Goal: Task Accomplishment & Management: Complete application form

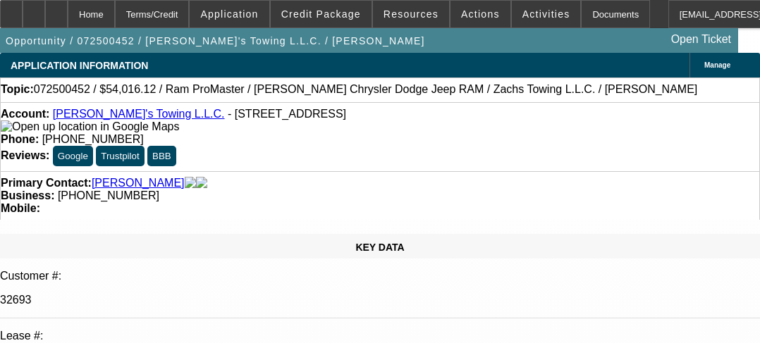
select select "4"
select select "0"
select select "3"
select select "0"
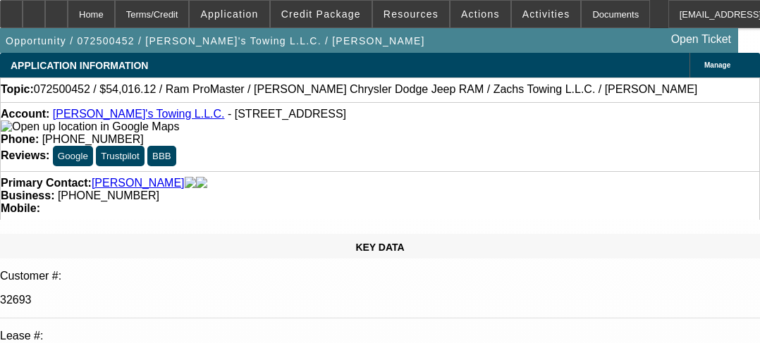
select select "6"
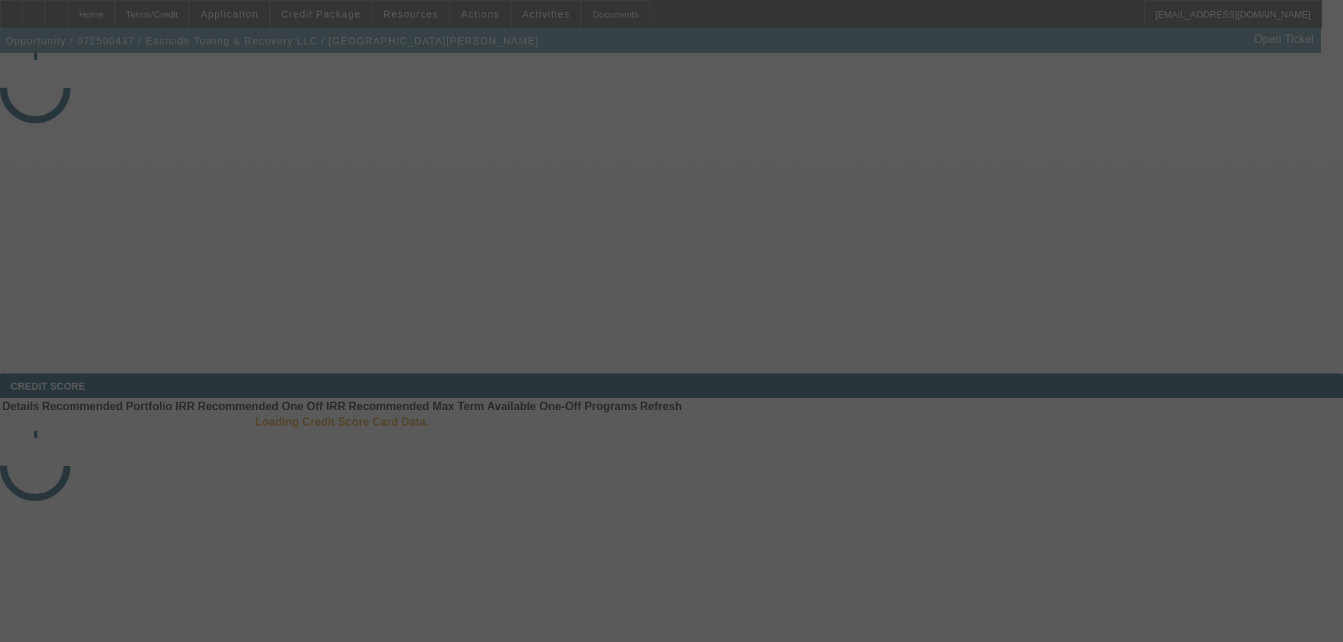
select select "3"
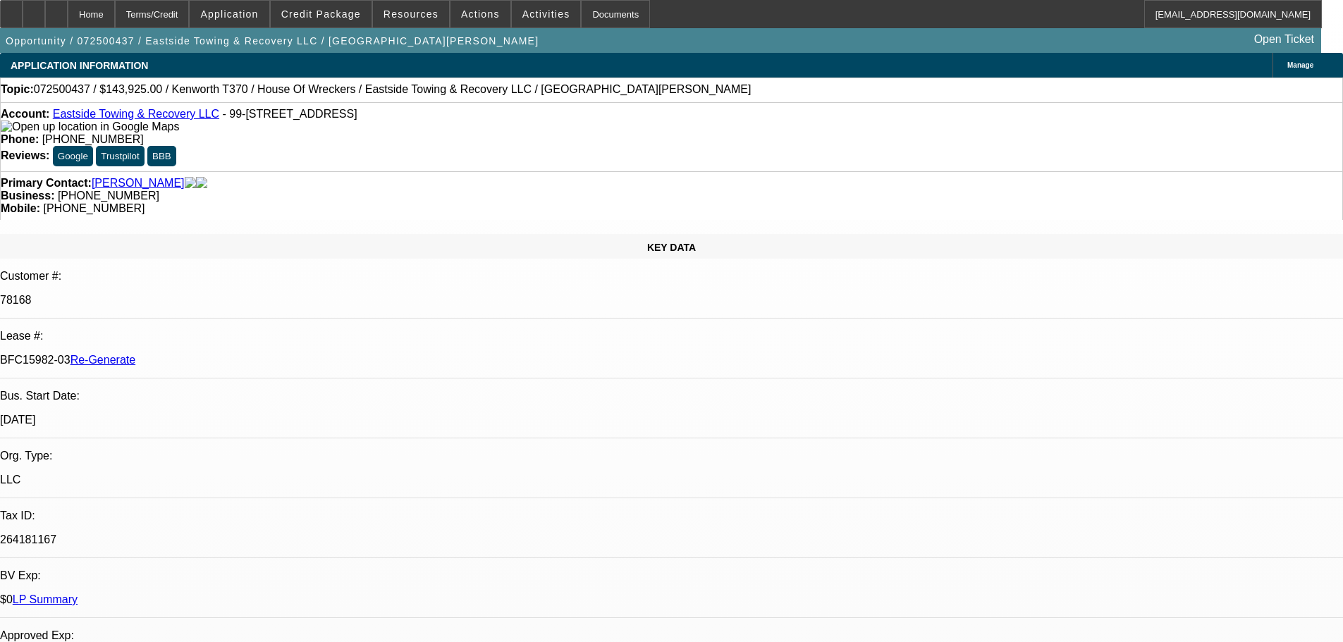
select select "0"
select select "6"
click at [522, 13] on span "Activities" at bounding box center [546, 13] width 48 height 11
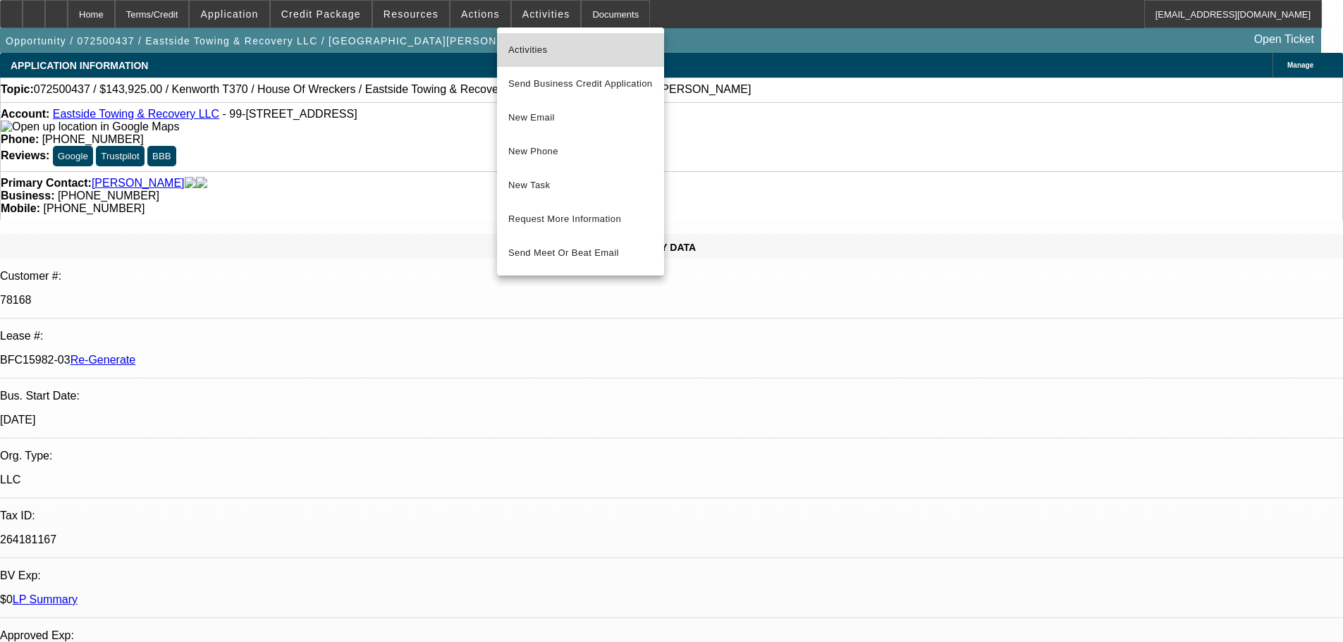
click at [523, 52] on span "Activities" at bounding box center [580, 50] width 144 height 17
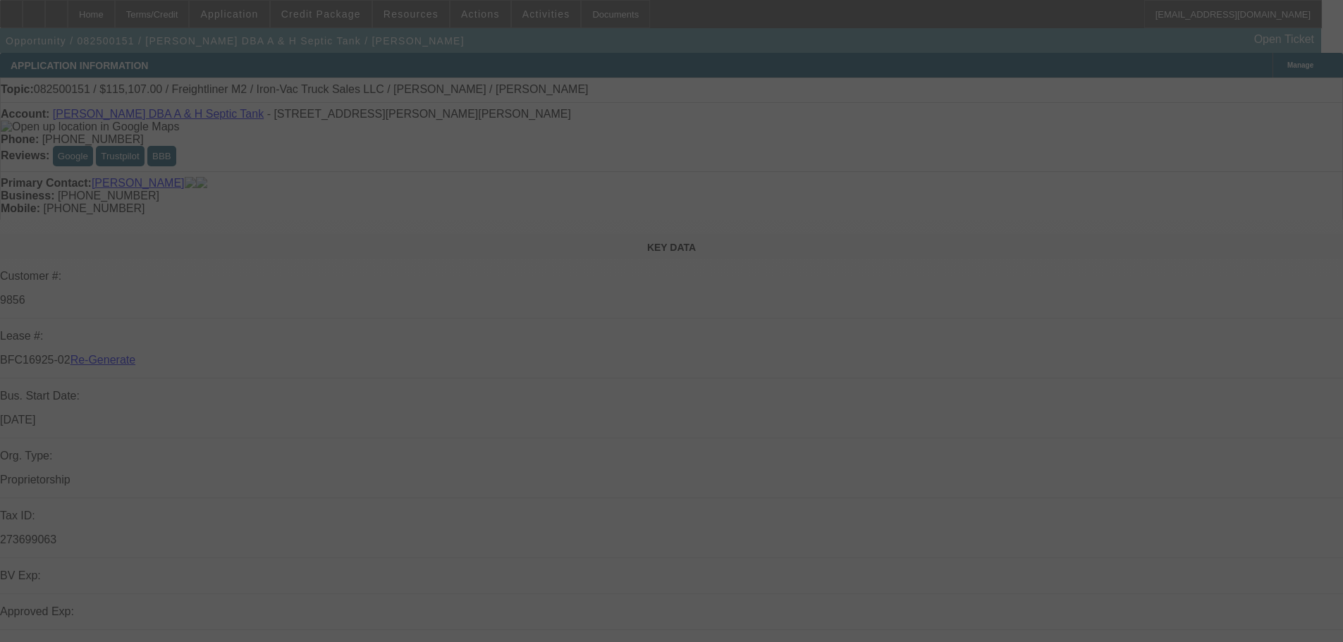
select select "3"
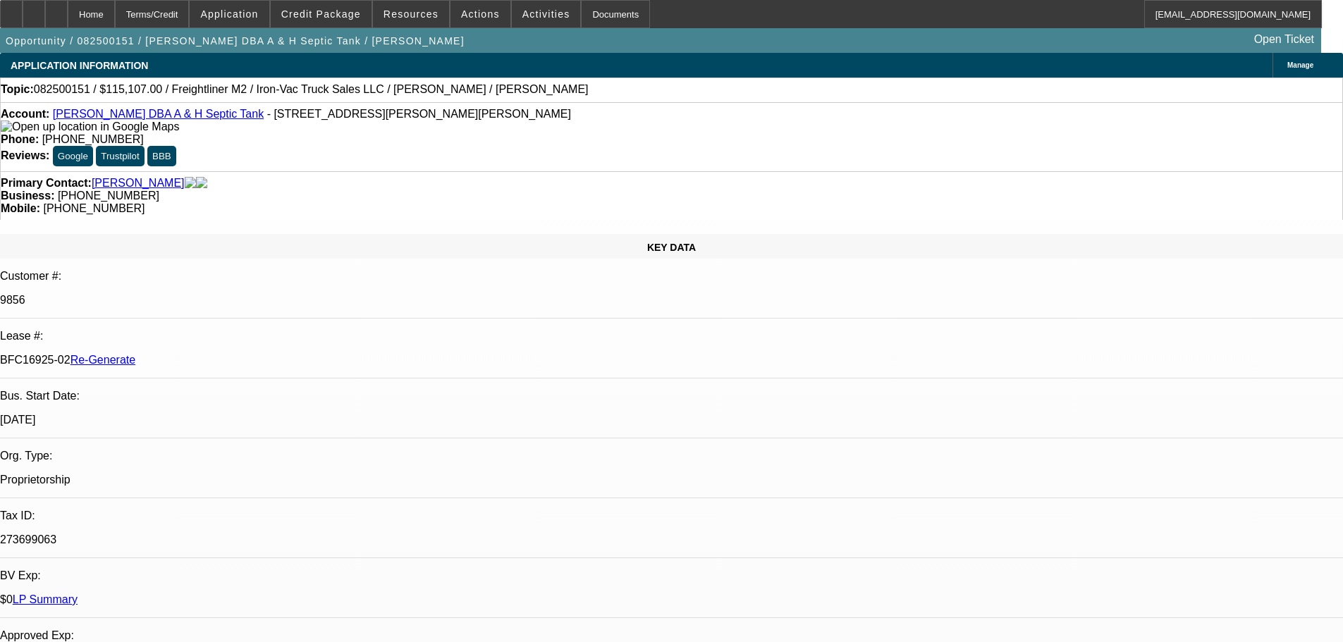
select select "0"
select select "2"
select select "0"
select select "6"
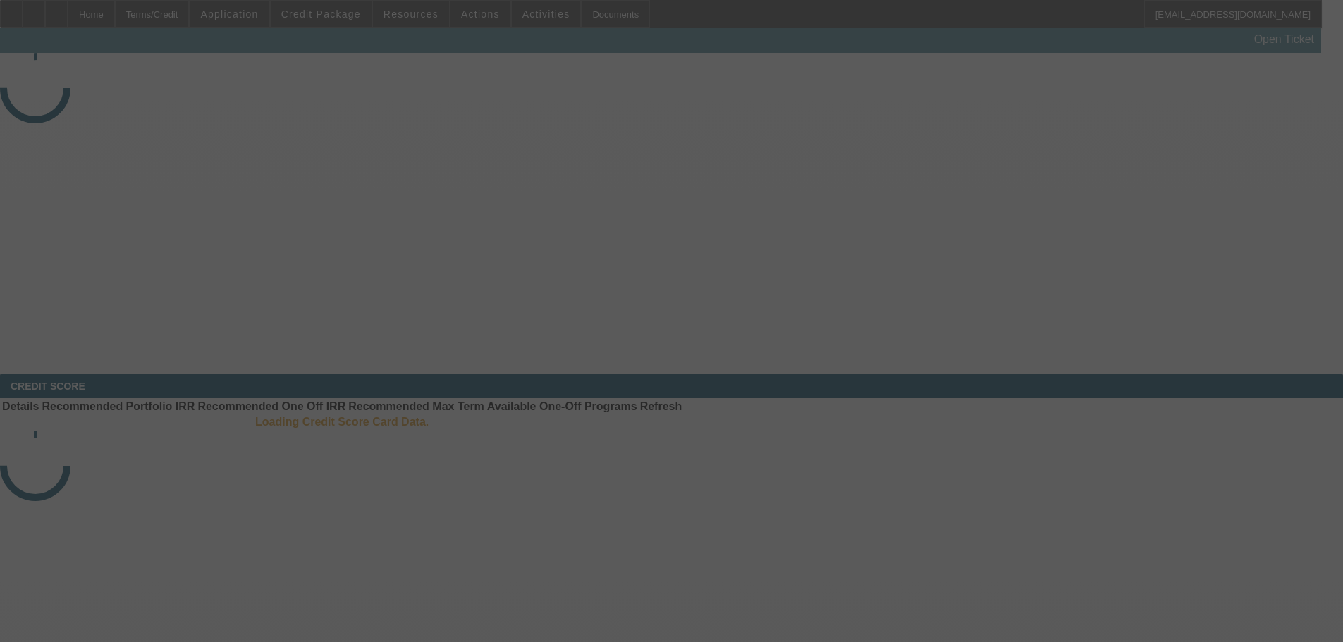
select select "3"
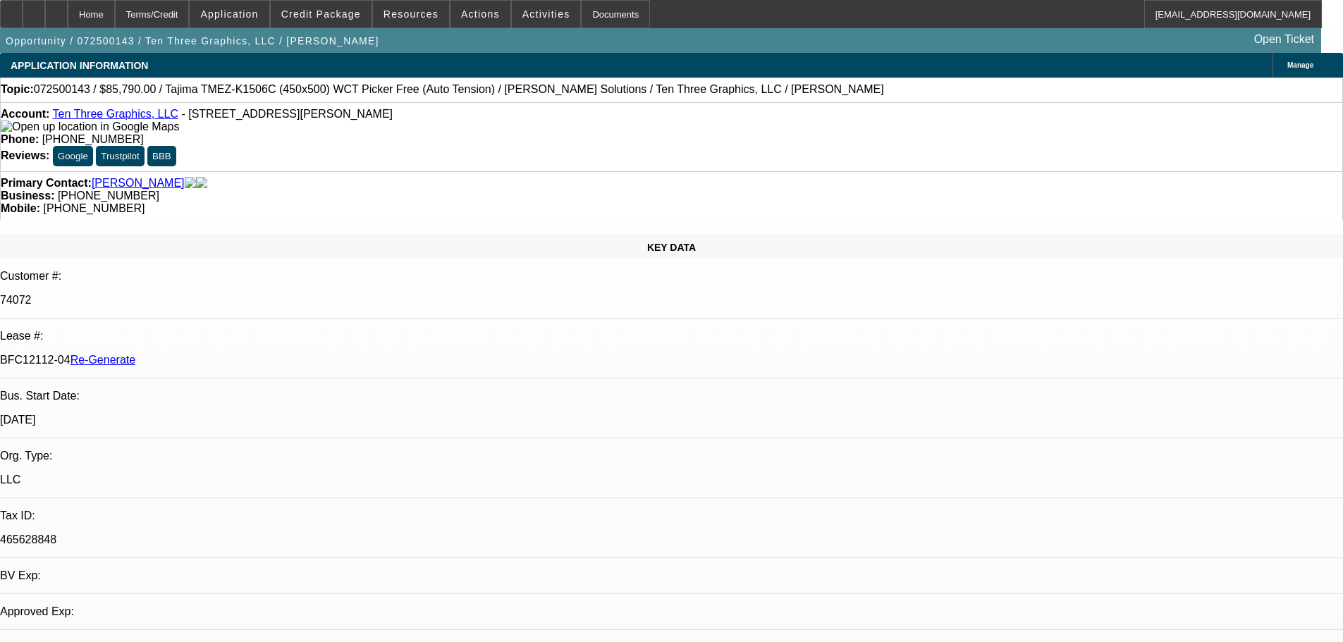
select select "0"
select select "2"
select select "0"
select select "2"
select select "1"
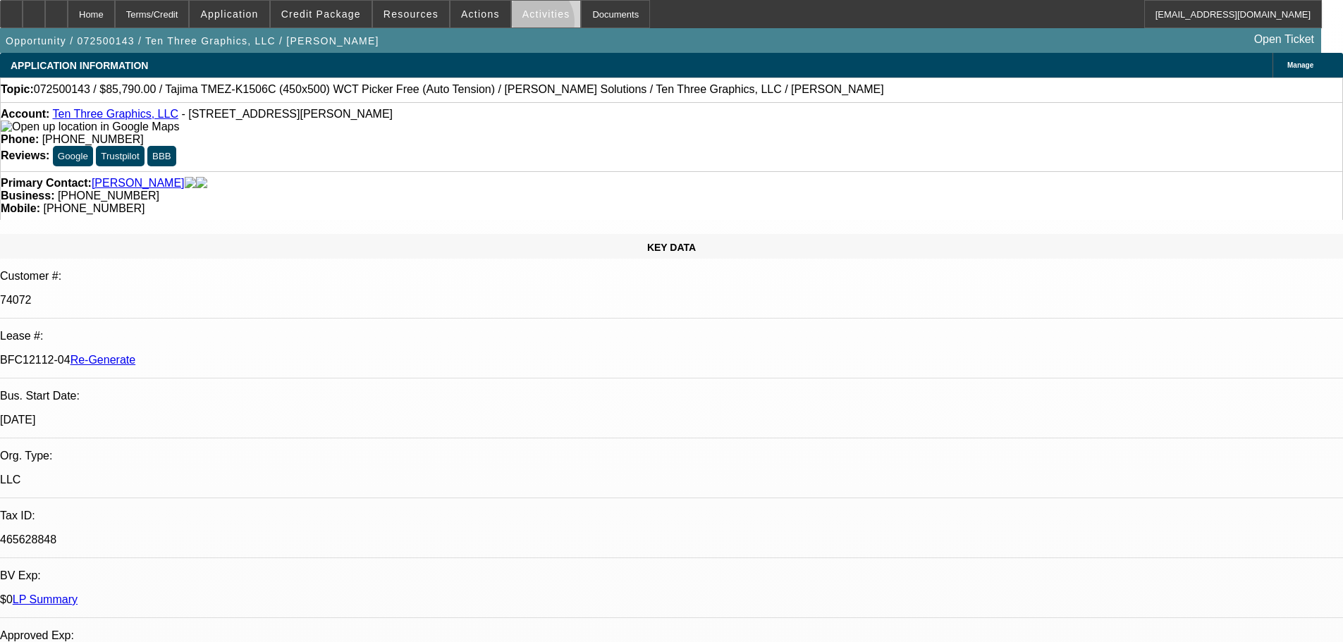
click at [516, 25] on span at bounding box center [546, 14] width 69 height 34
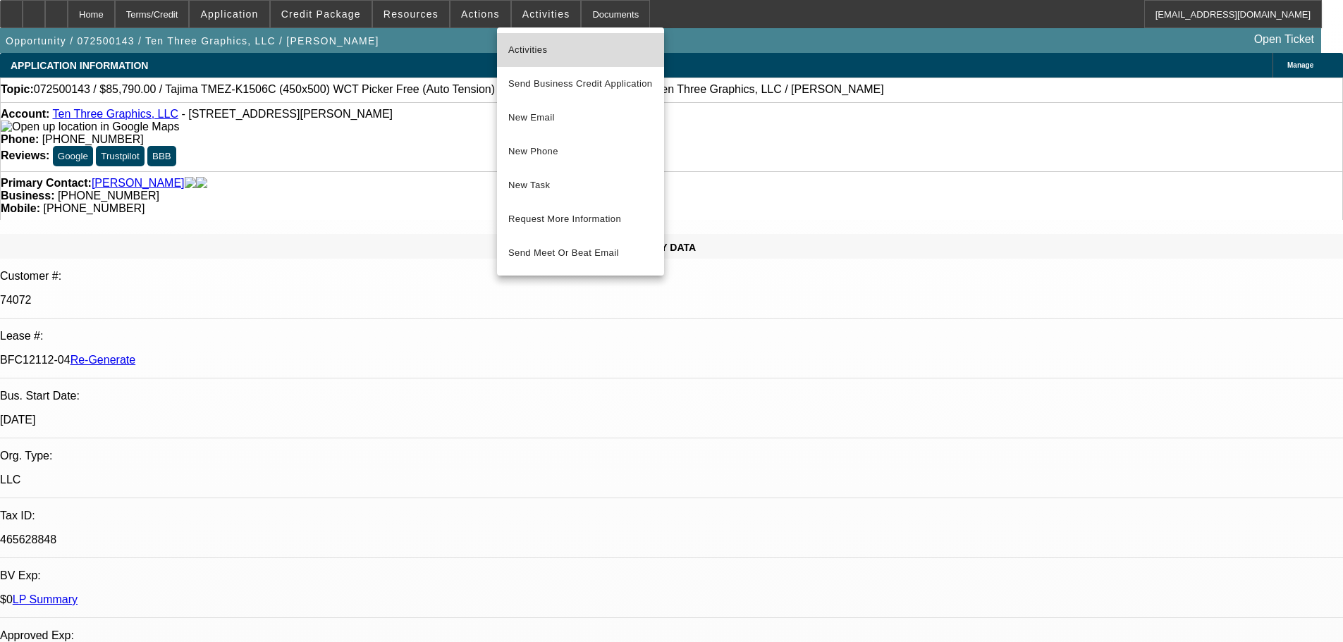
click at [541, 43] on span "Activities" at bounding box center [580, 50] width 144 height 17
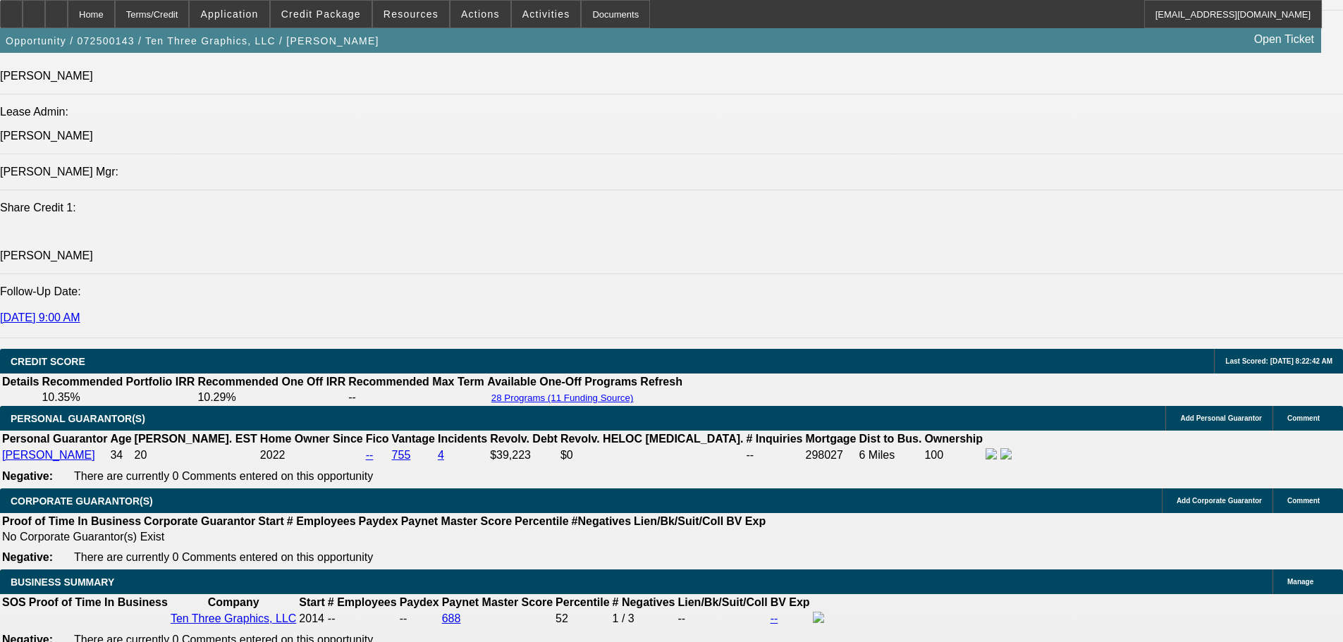
scroll to position [2115, 0]
